Goal: Navigation & Orientation: Find specific page/section

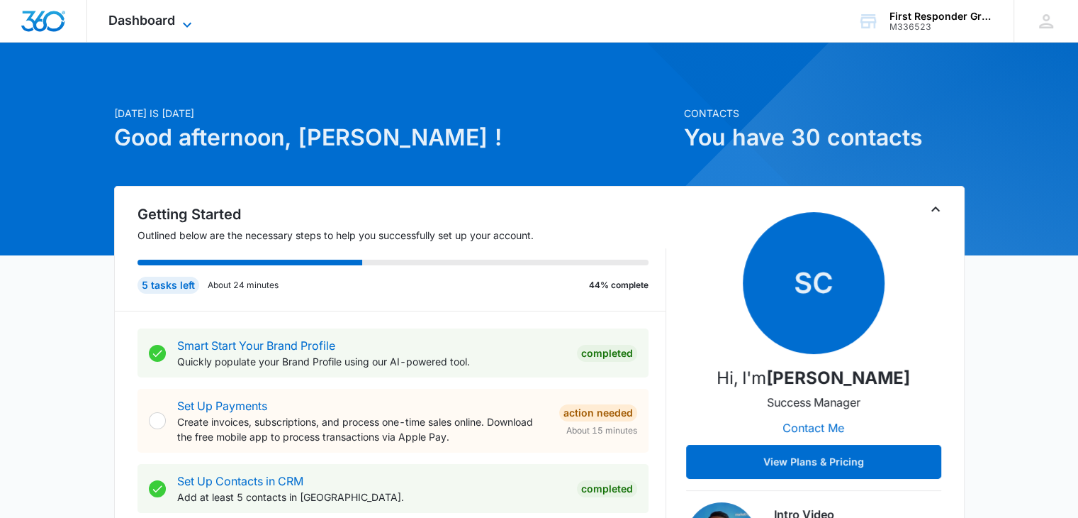
click at [190, 21] on icon at bounding box center [187, 24] width 17 height 17
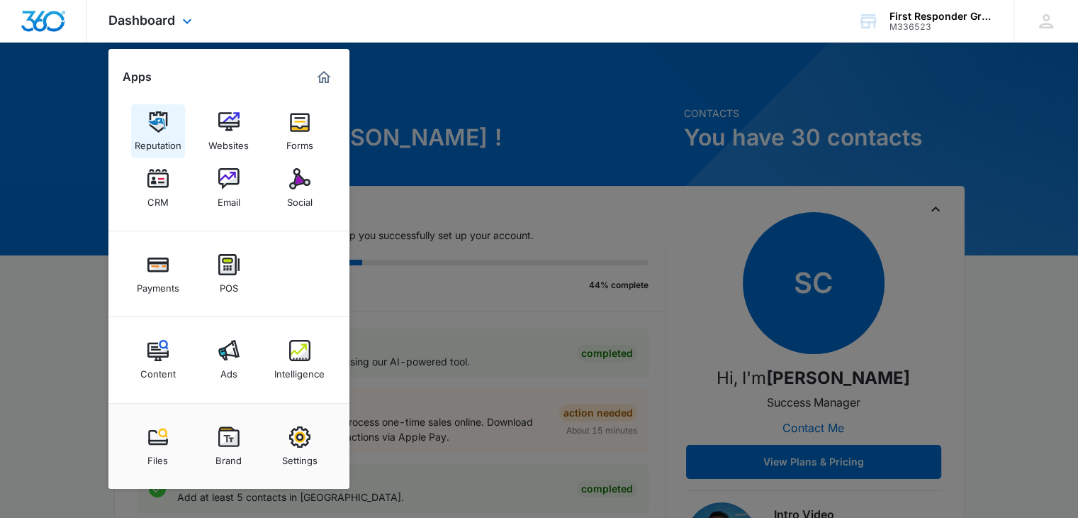
click at [158, 113] on img at bounding box center [157, 121] width 21 height 21
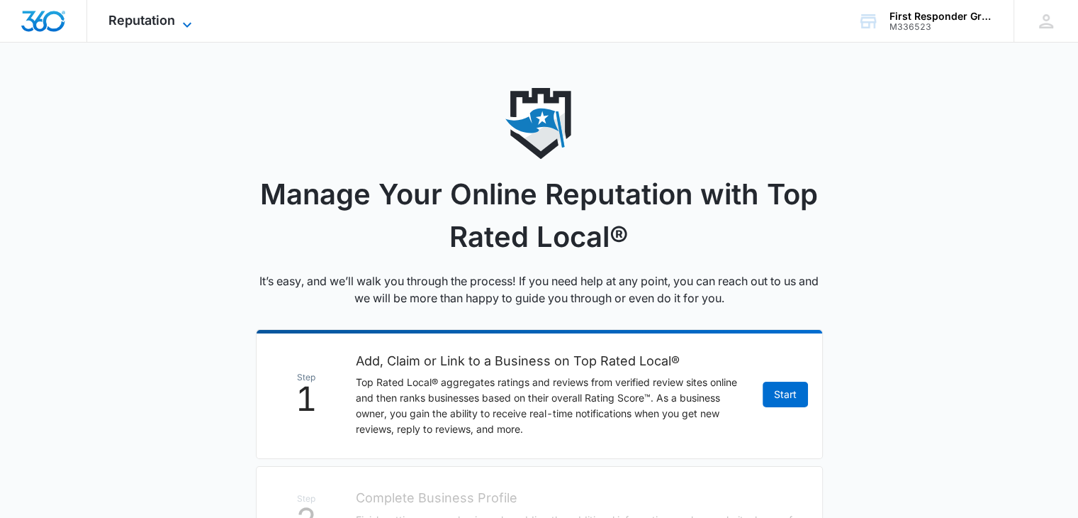
click at [187, 24] on icon at bounding box center [187, 24] width 17 height 17
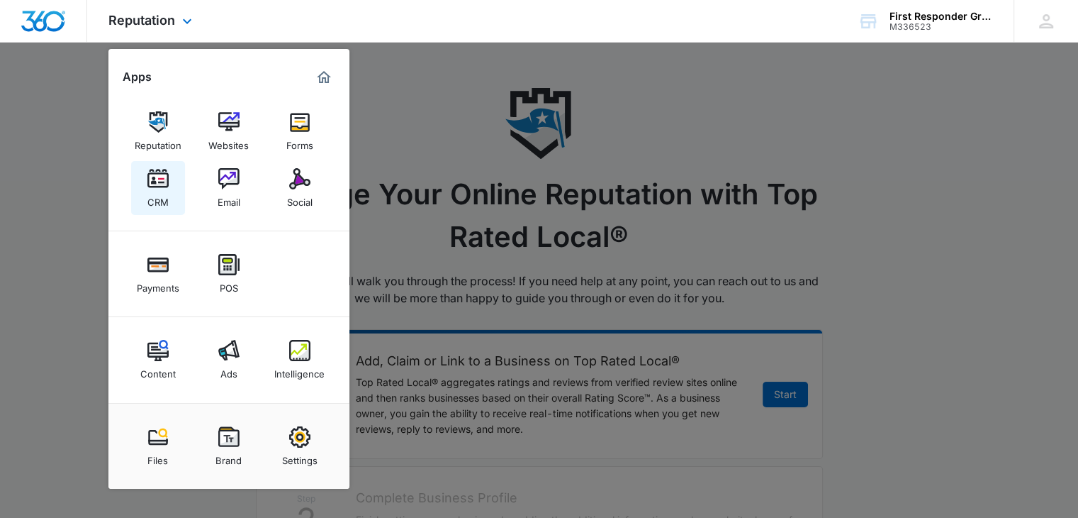
click at [157, 181] on img at bounding box center [157, 178] width 21 height 21
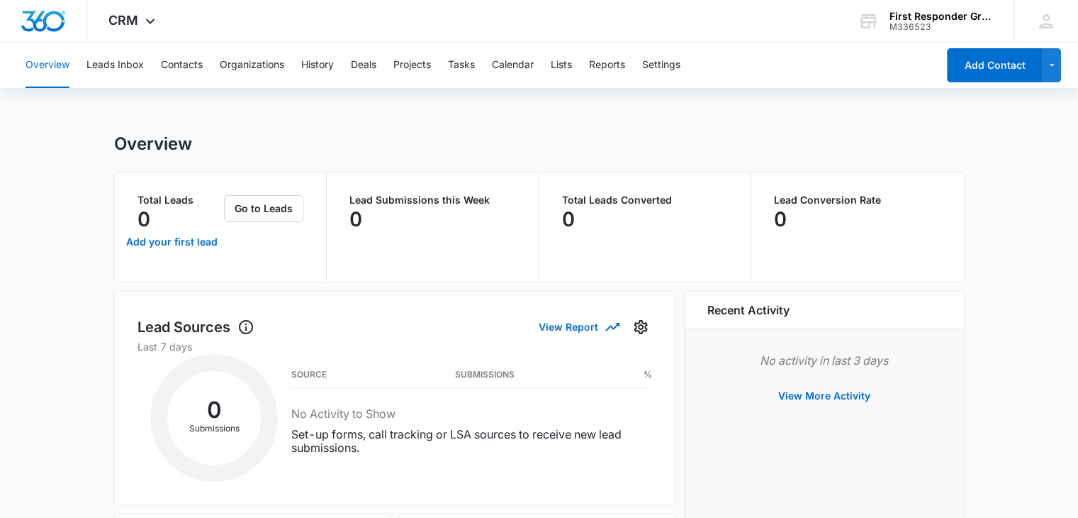
click at [301, 66] on div "Overview Leads Inbox Contacts Organizations History Deals Projects Tasks Calend…" at bounding box center [477, 65] width 920 height 45
click at [312, 66] on button "History" at bounding box center [317, 65] width 33 height 45
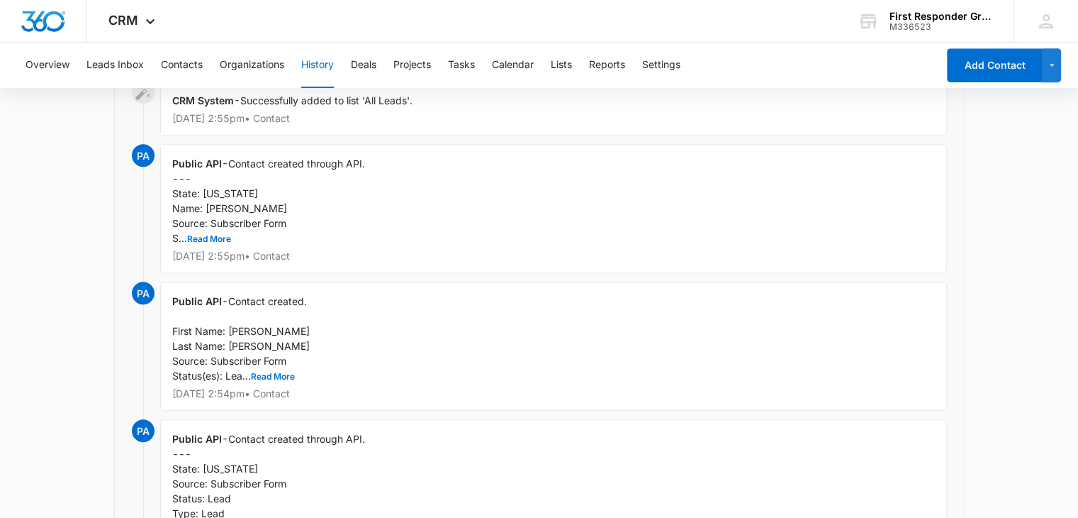
scroll to position [851, 0]
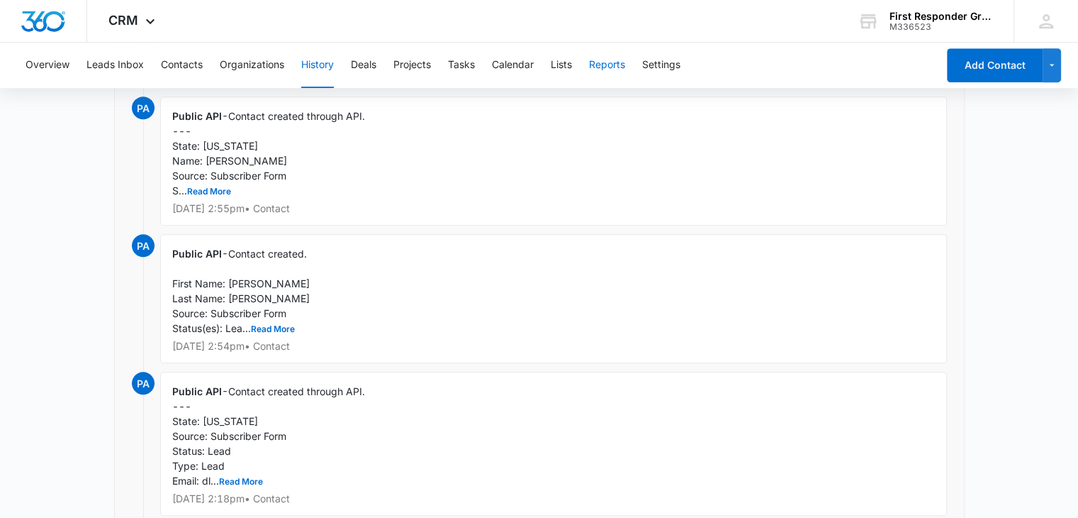
click at [621, 69] on button "Reports" at bounding box center [607, 65] width 36 height 45
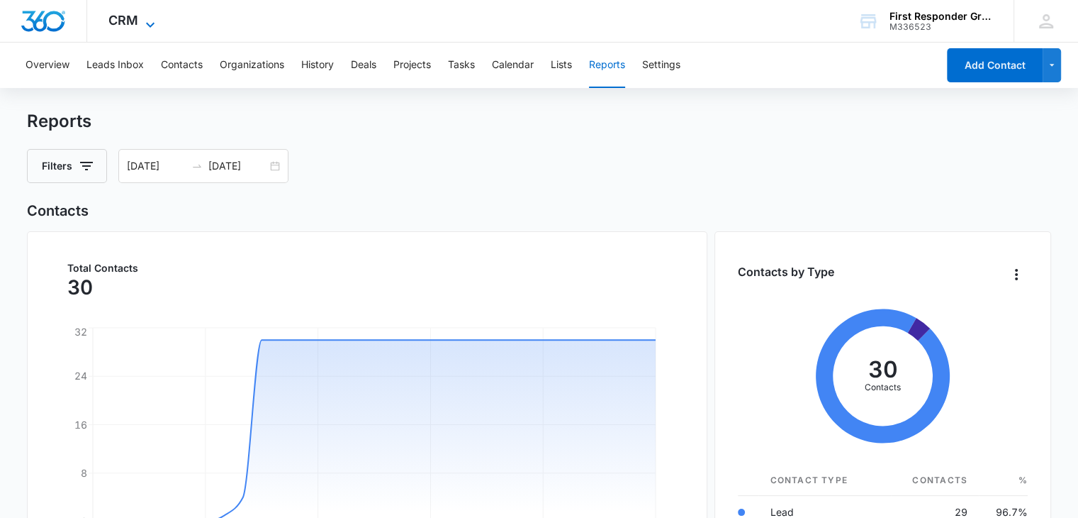
click at [150, 26] on icon at bounding box center [150, 24] width 9 height 5
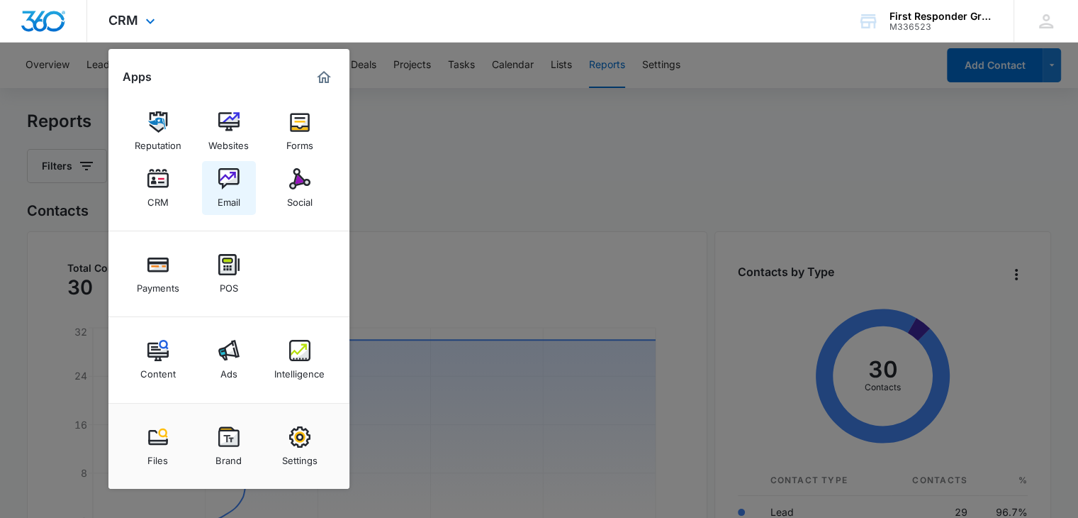
click at [224, 184] on img at bounding box center [228, 178] width 21 height 21
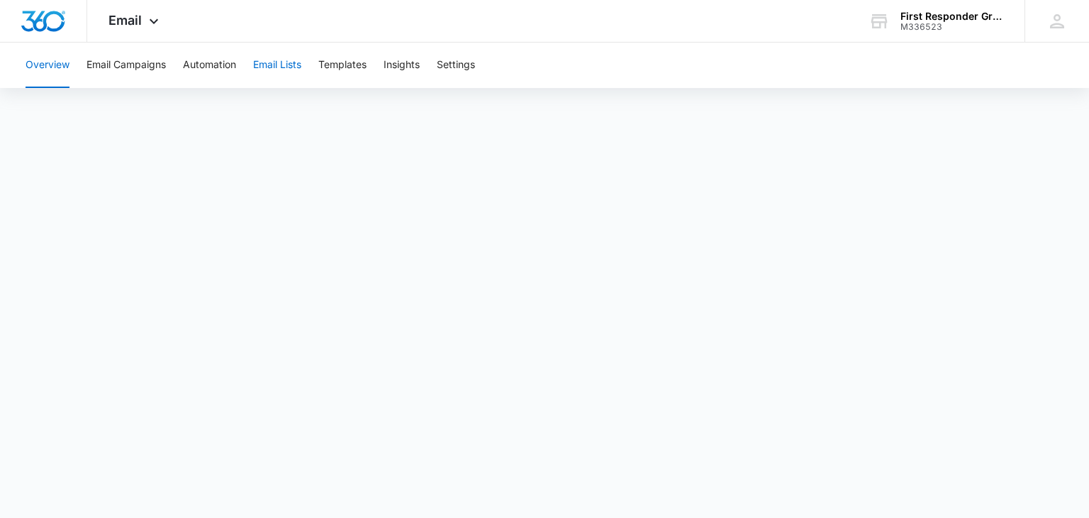
click at [275, 68] on button "Email Lists" at bounding box center [277, 65] width 48 height 45
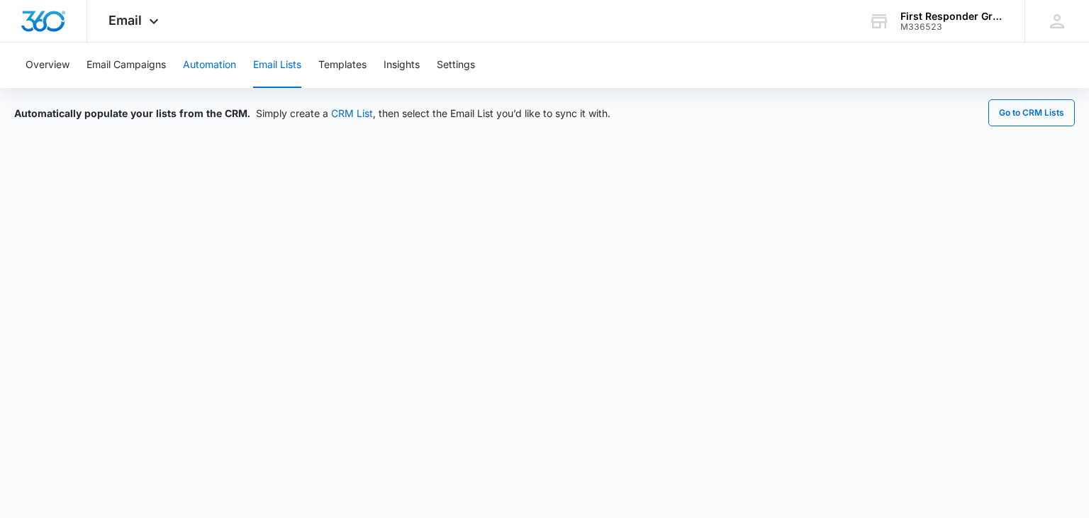
click at [216, 65] on button "Automation" at bounding box center [209, 65] width 53 height 45
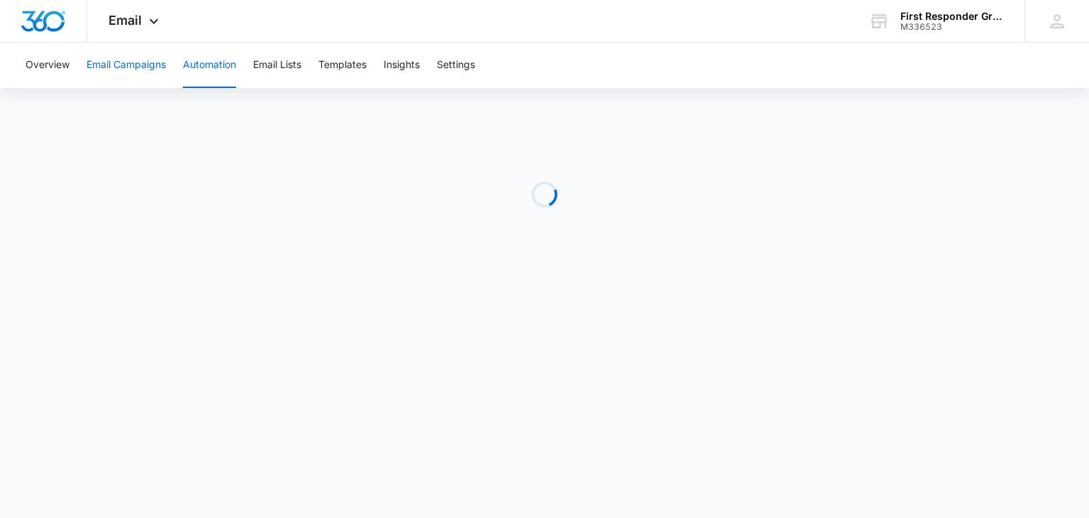
click at [125, 62] on button "Email Campaigns" at bounding box center [125, 65] width 79 height 45
click at [338, 62] on button "Templates" at bounding box center [342, 65] width 48 height 45
click at [148, 23] on icon at bounding box center [153, 24] width 17 height 17
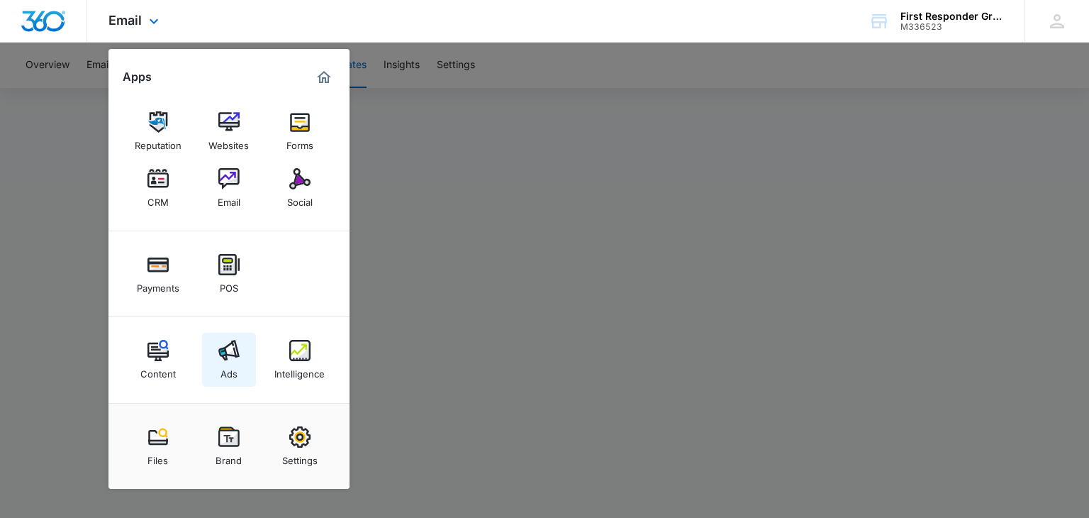
click at [224, 360] on img at bounding box center [228, 350] width 21 height 21
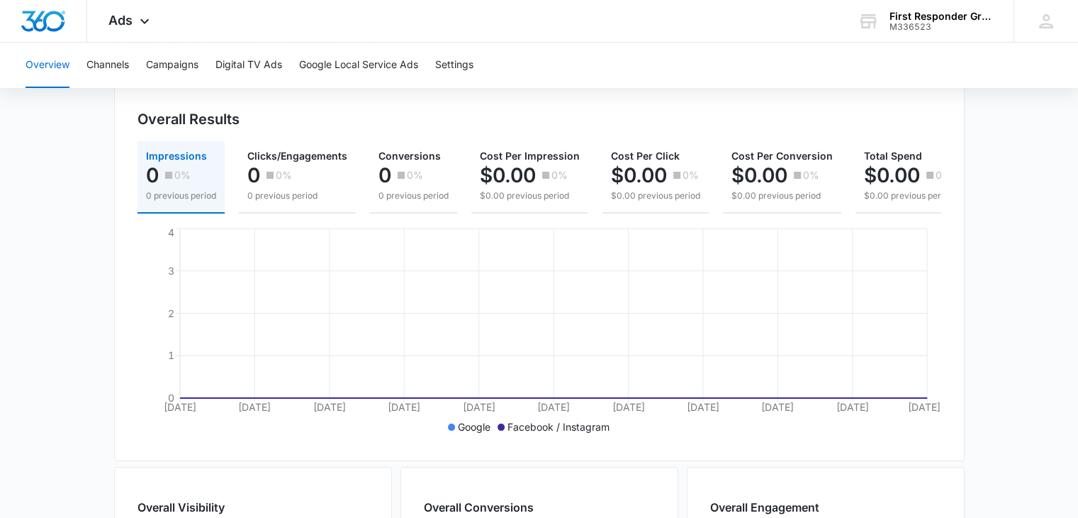
scroll to position [111, 0]
